Goal: Information Seeking & Learning: Learn about a topic

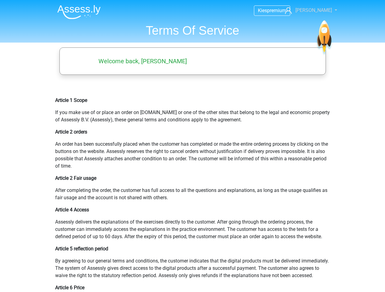
click at [316, 10] on span "[PERSON_NAME]" at bounding box center [313, 10] width 37 height 6
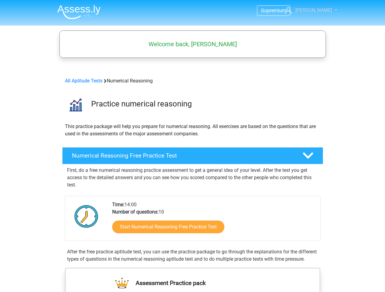
click at [316, 10] on span "[PERSON_NAME]" at bounding box center [313, 10] width 37 height 6
